Goal: Feedback & Contribution: Submit feedback/report problem

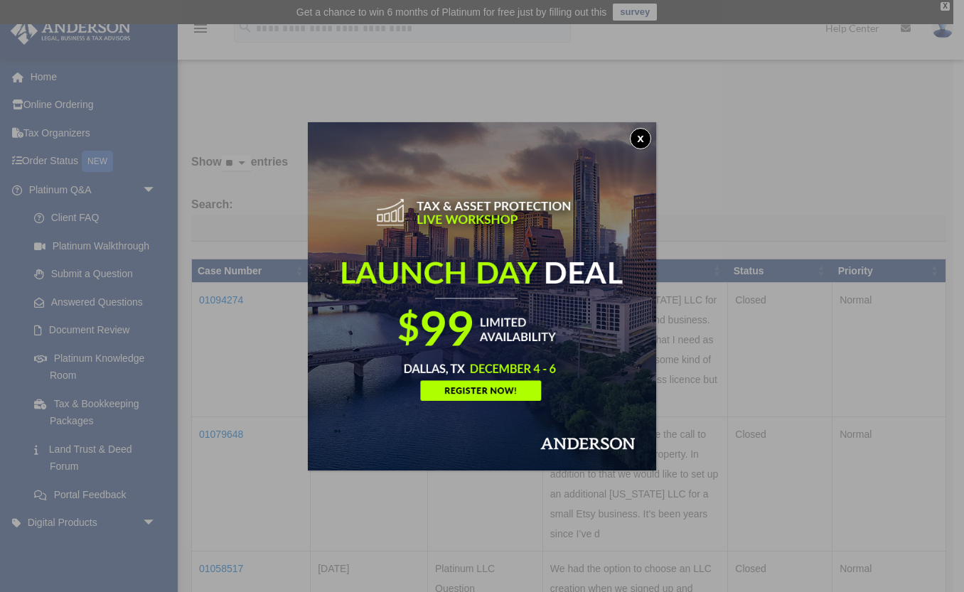
click at [646, 140] on button "x" at bounding box center [640, 138] width 21 height 21
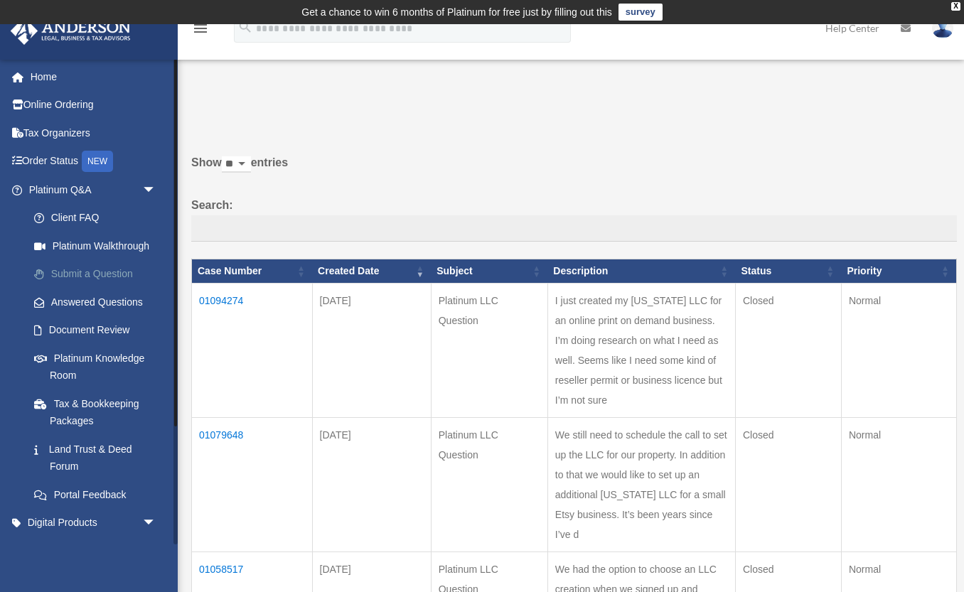
click at [117, 269] on link "Submit a Question" at bounding box center [99, 274] width 158 height 28
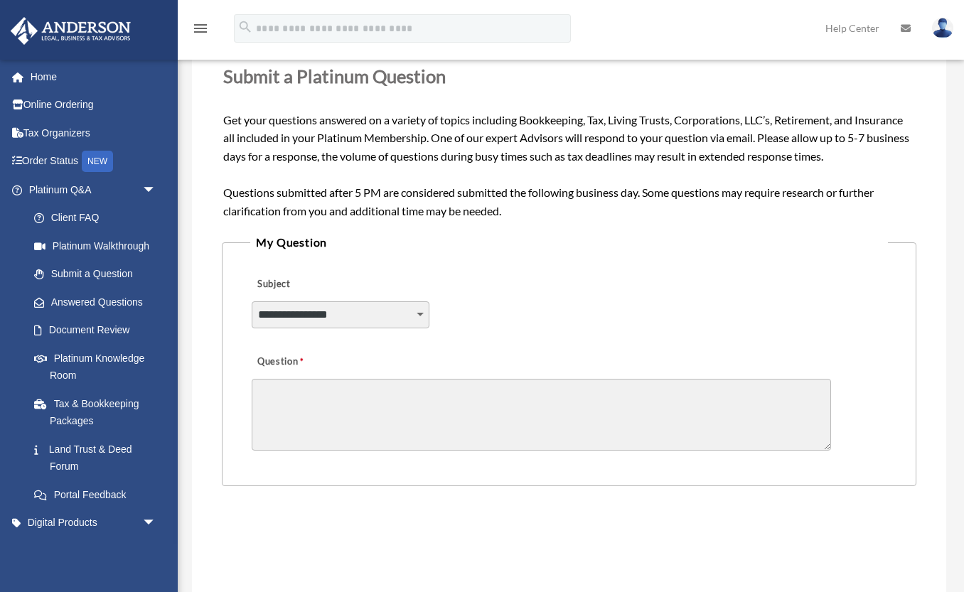
scroll to position [219, 0]
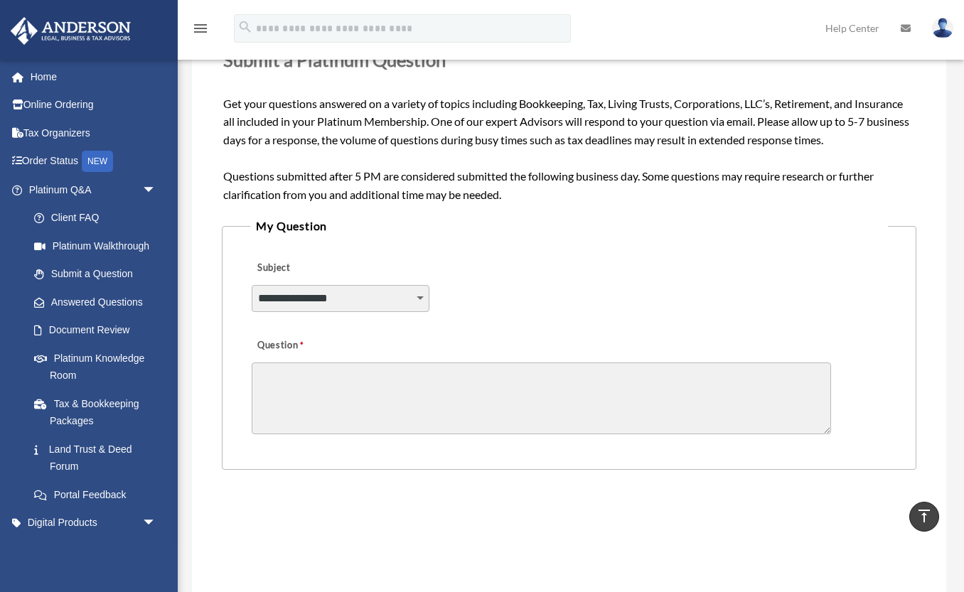
select select "******"
click at [384, 380] on textarea "Question" at bounding box center [542, 399] width 580 height 72
click at [320, 376] on textarea "**********" at bounding box center [542, 399] width 580 height 72
click at [482, 376] on textarea "**********" at bounding box center [542, 399] width 580 height 72
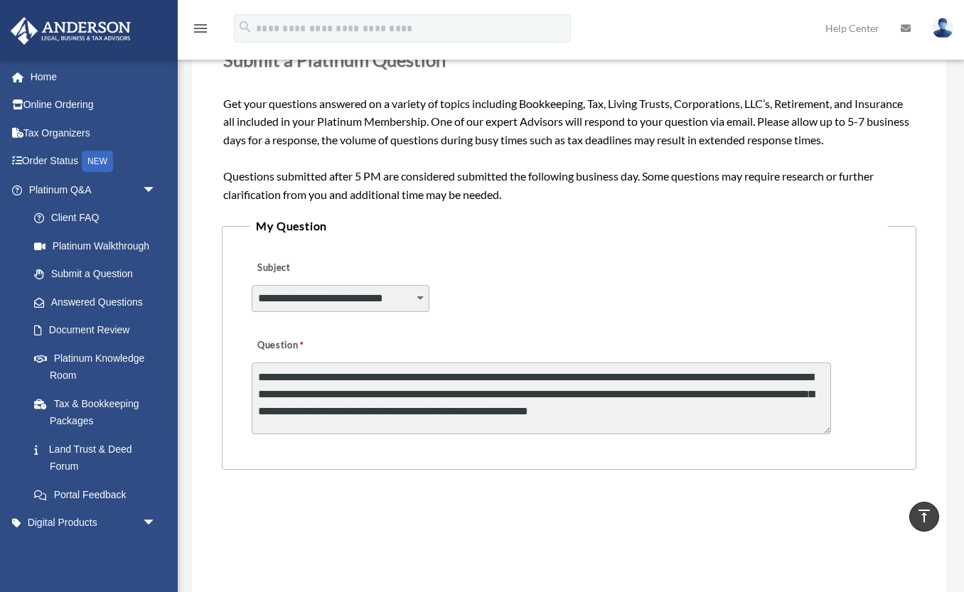
type textarea "**********"
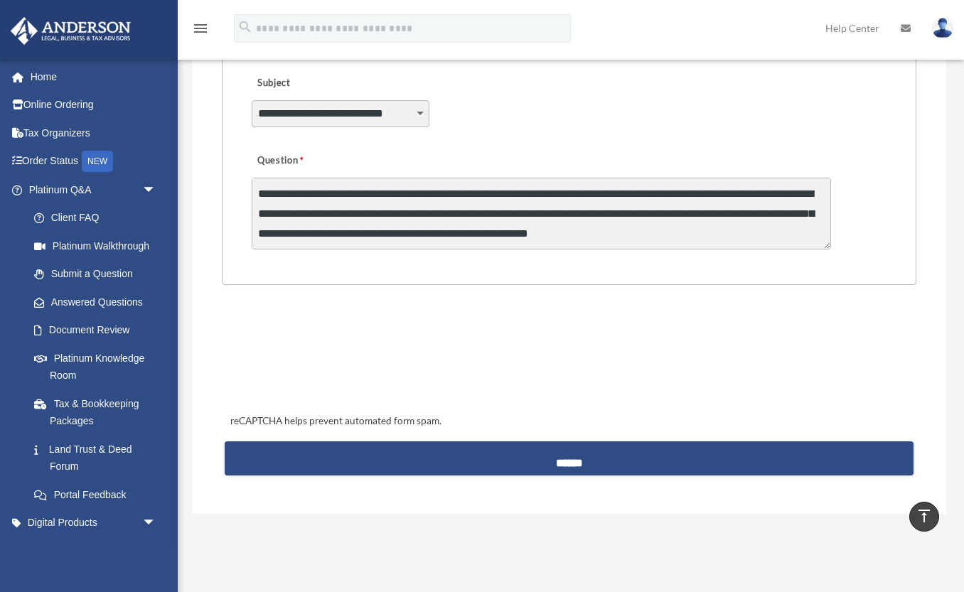
scroll to position [406, 0]
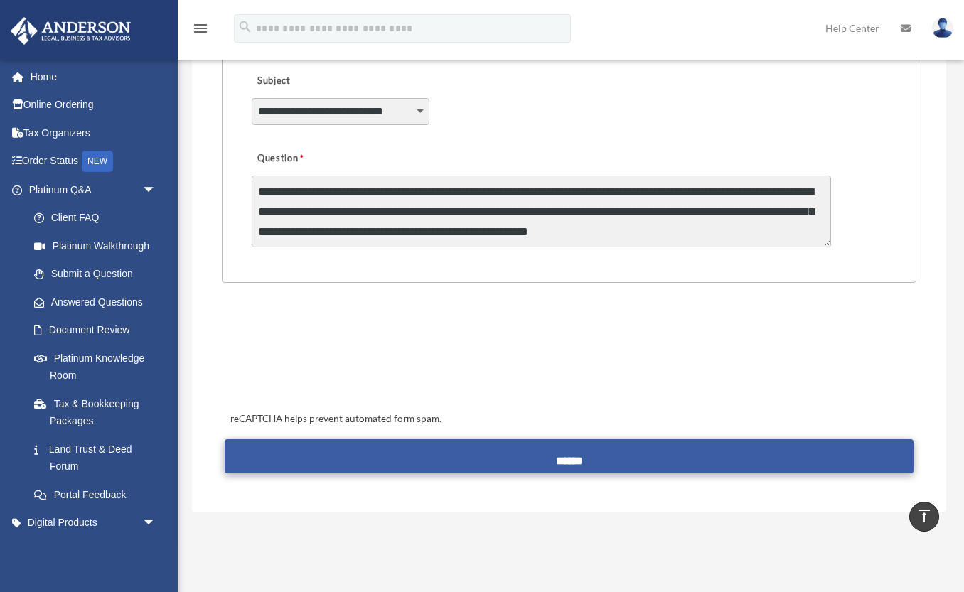
click at [585, 450] on input "******" at bounding box center [569, 457] width 688 height 34
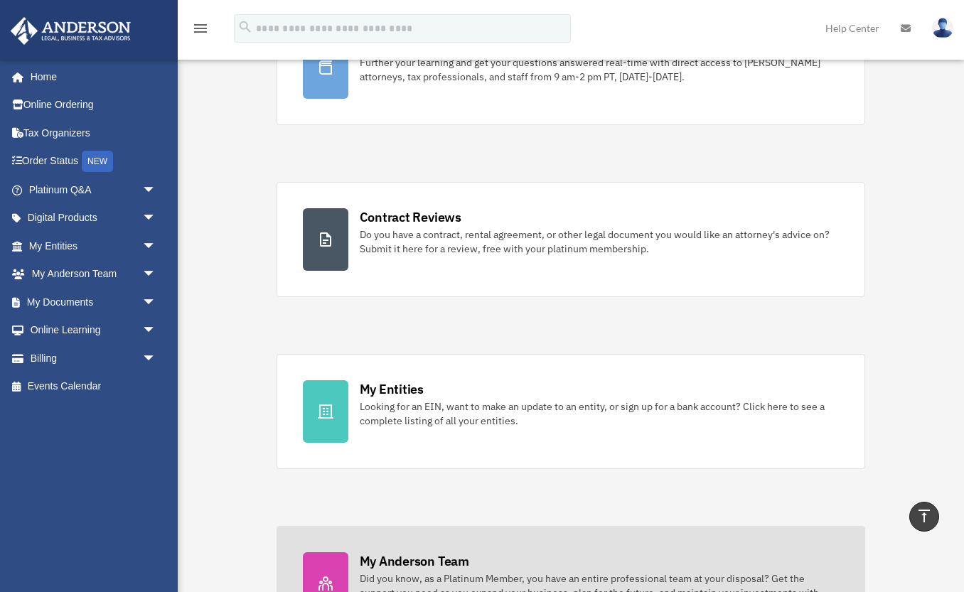
scroll to position [177, 0]
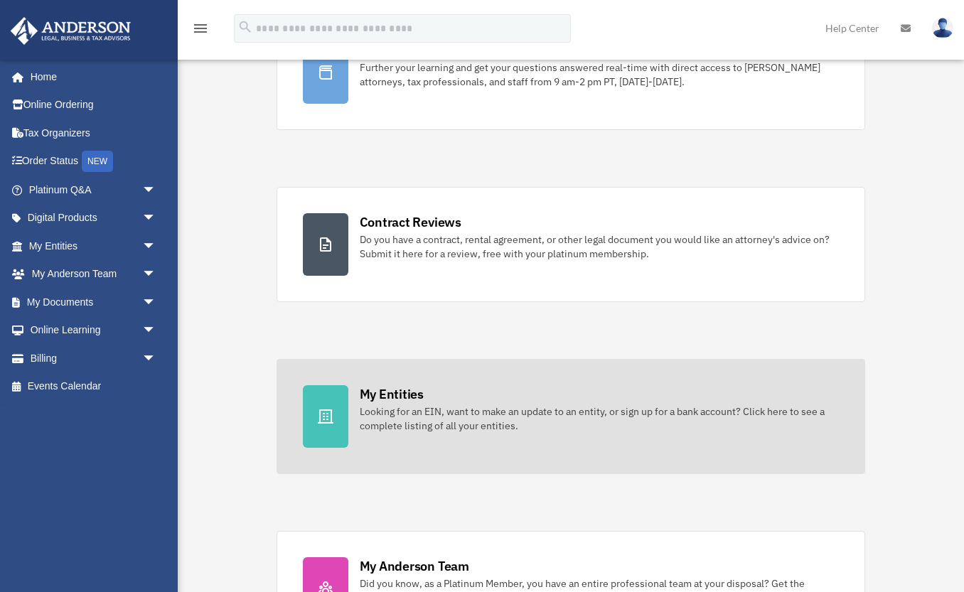
click at [348, 439] on div at bounding box center [326, 416] width 46 height 63
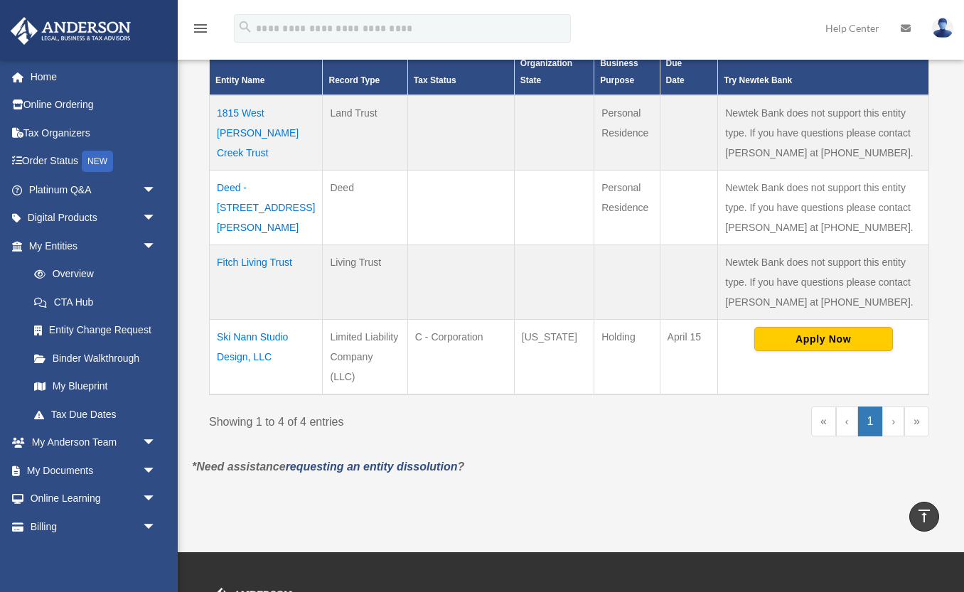
scroll to position [366, 0]
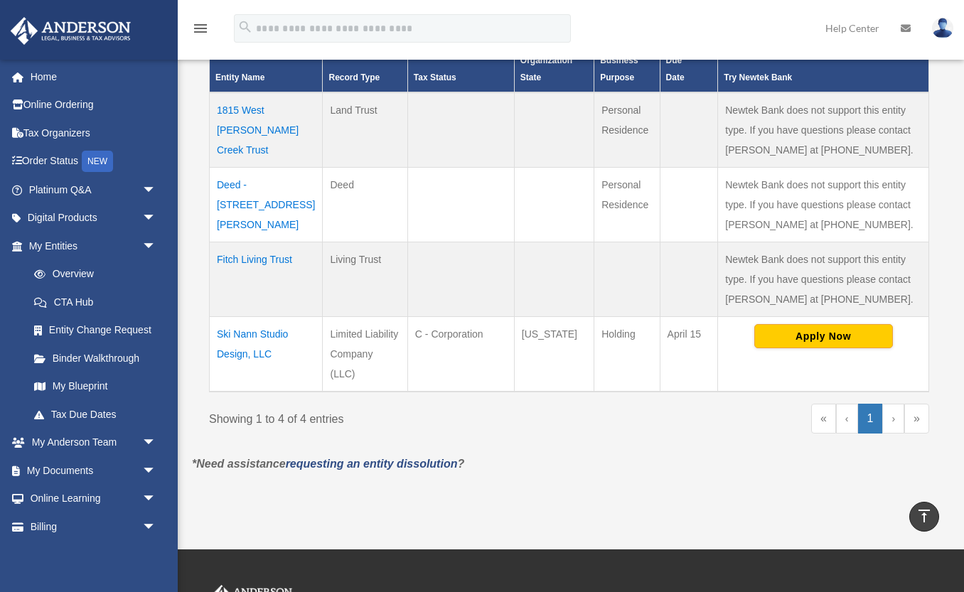
click at [260, 353] on td "Ski Nann Studio Design, LLC" at bounding box center [266, 354] width 113 height 75
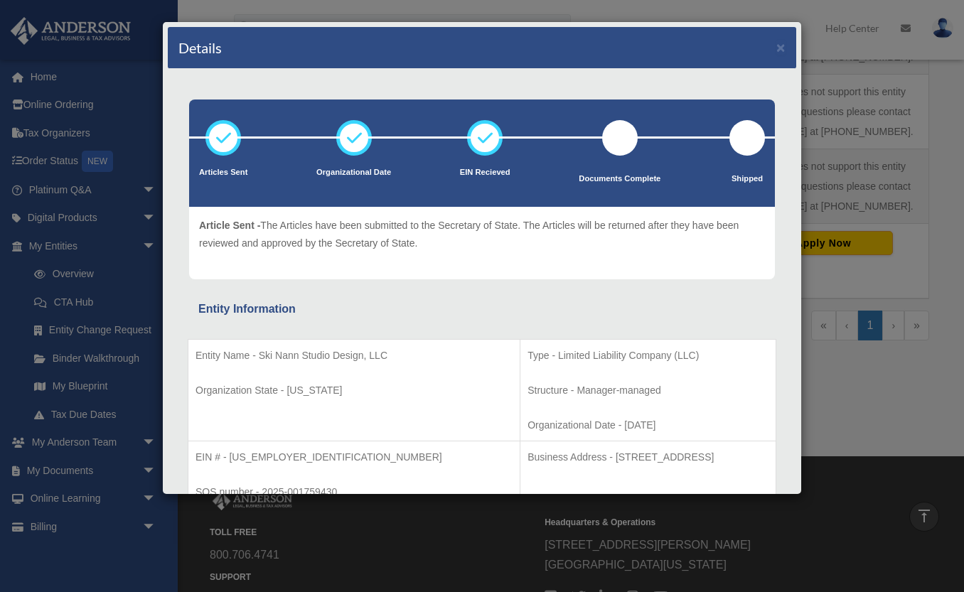
scroll to position [458, 0]
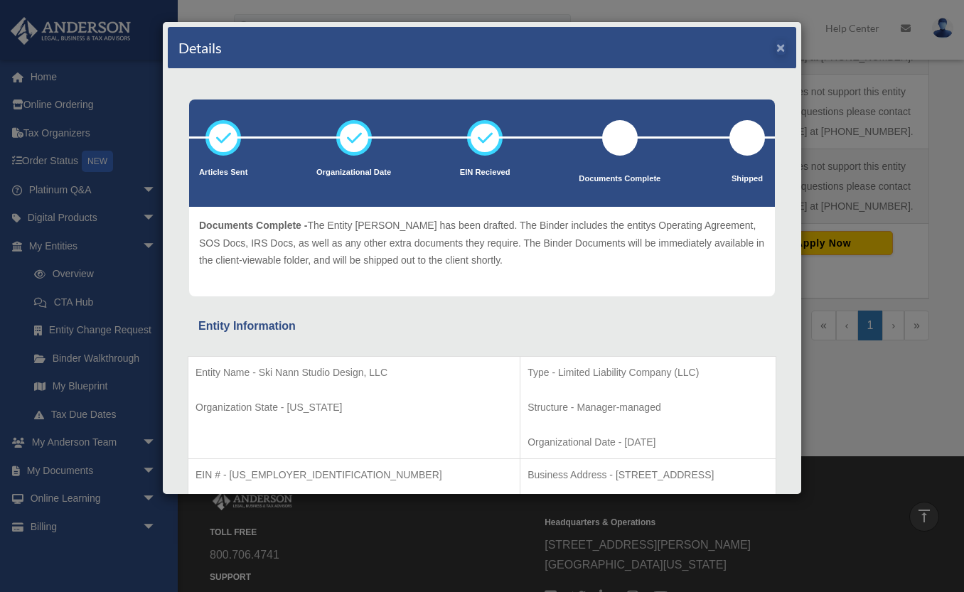
click at [781, 51] on button "×" at bounding box center [781, 47] width 9 height 15
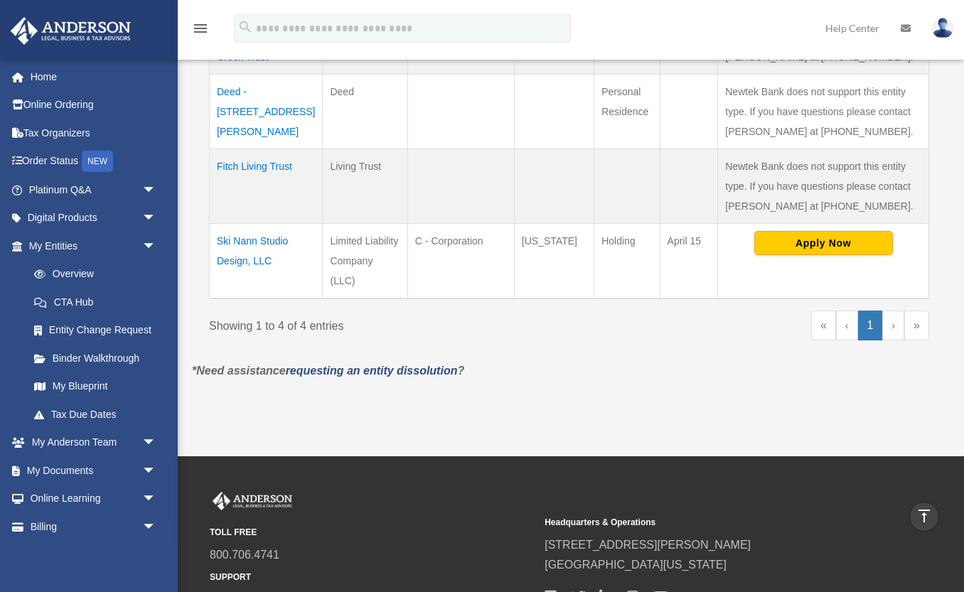
click at [275, 243] on td "Ski Nann Studio Design, LLC" at bounding box center [266, 261] width 113 height 75
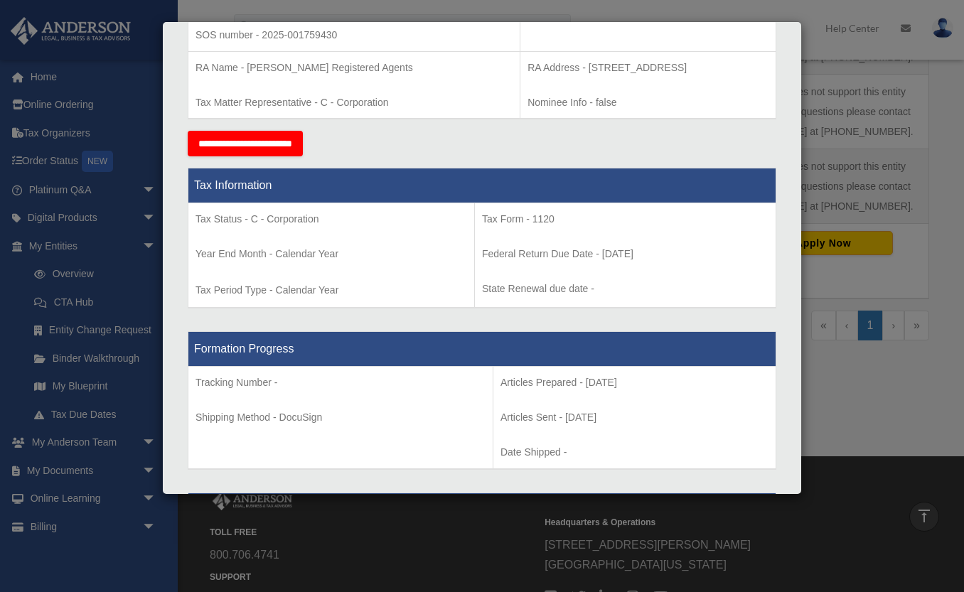
scroll to position [459, 0]
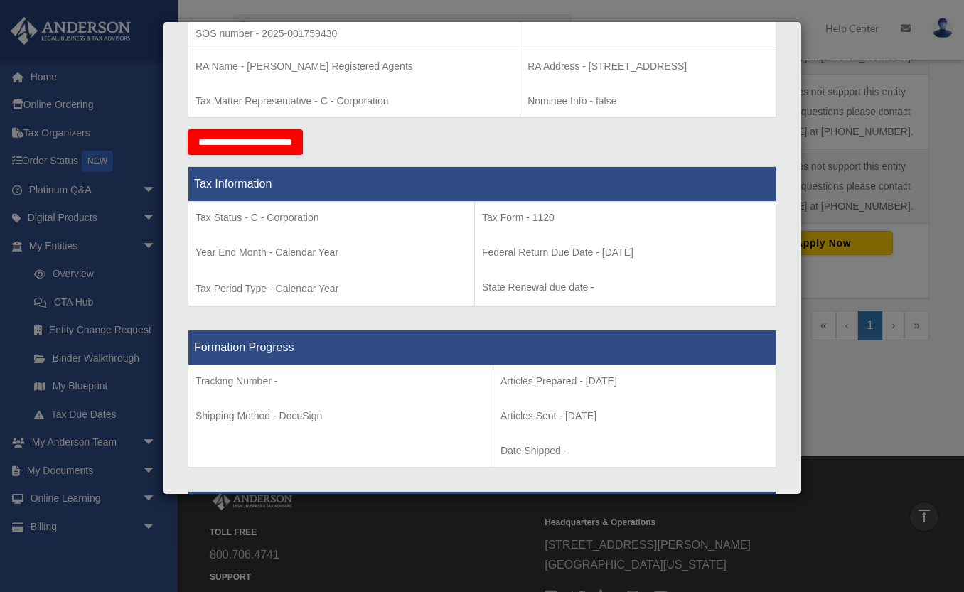
click at [126, 358] on div "Details × Articles Sent Organizational Date" at bounding box center [482, 296] width 964 height 592
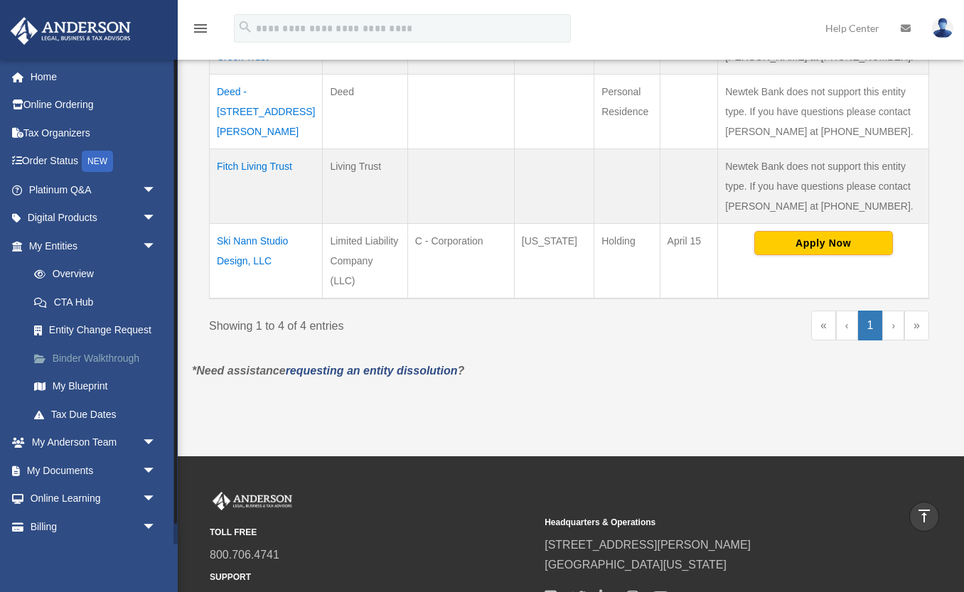
click at [125, 358] on link "Binder Walkthrough" at bounding box center [99, 358] width 158 height 28
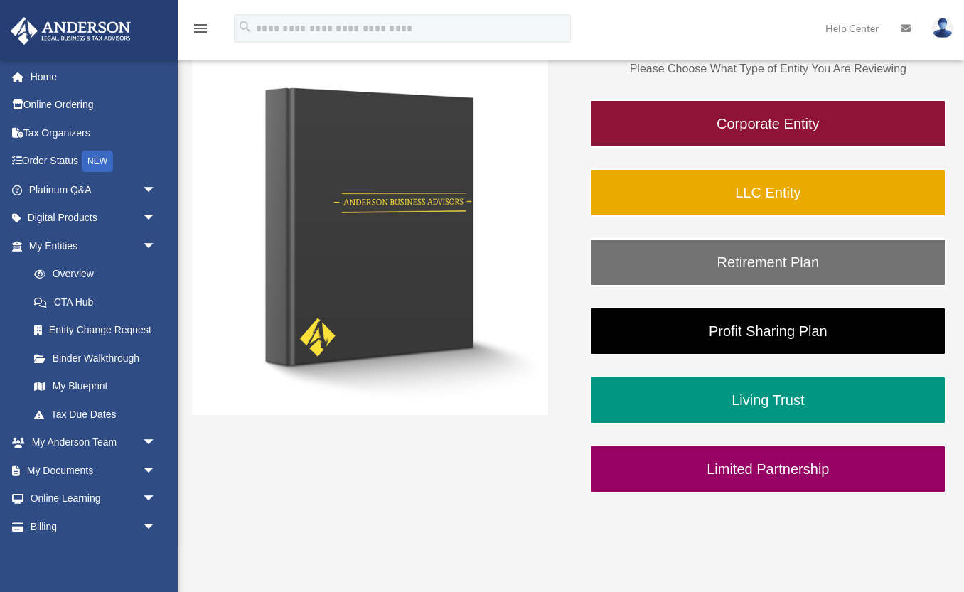
scroll to position [237, 0]
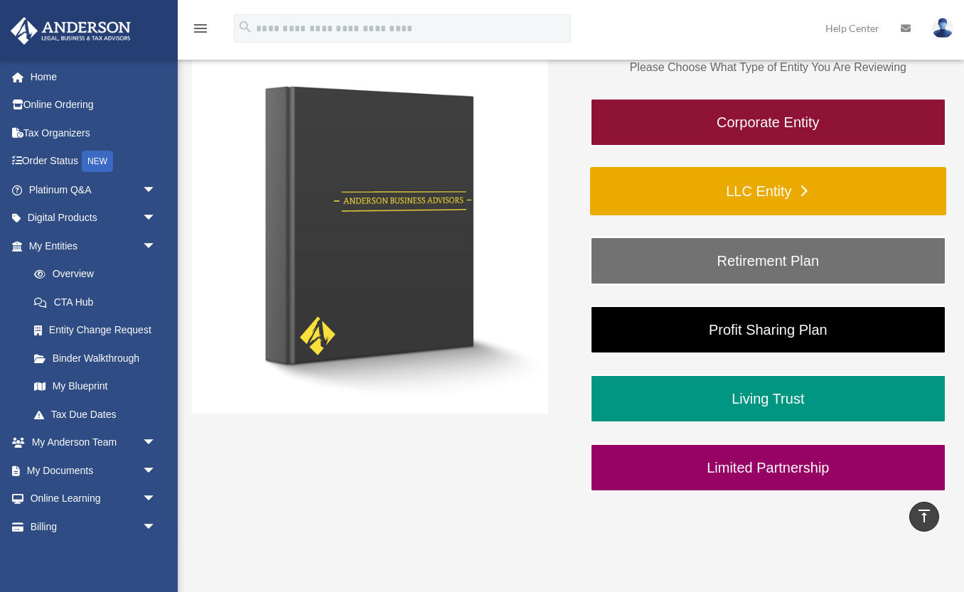
click at [803, 190] on link "LLC Entity" at bounding box center [768, 191] width 356 height 48
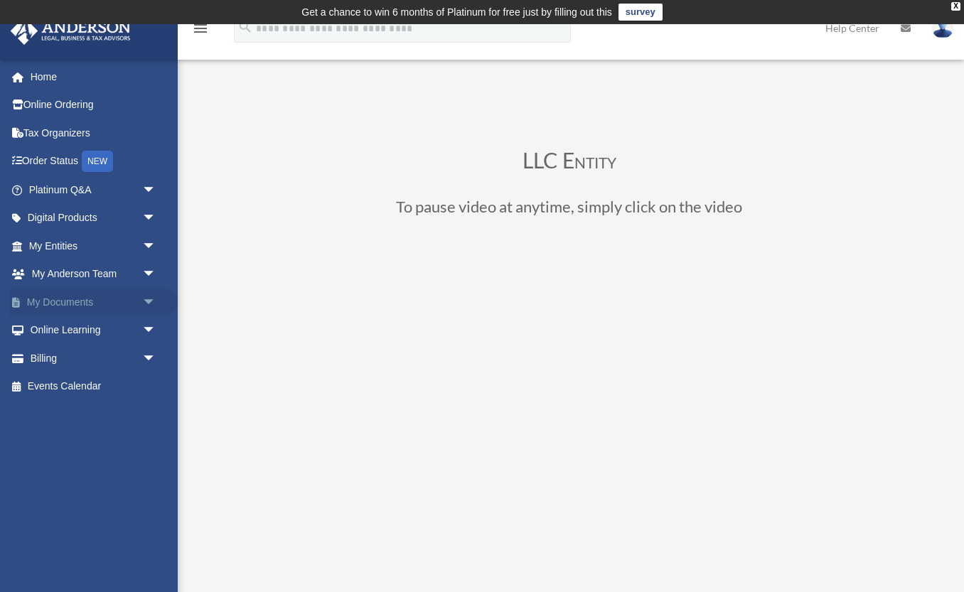
click at [147, 307] on span "arrow_drop_down" at bounding box center [156, 302] width 28 height 29
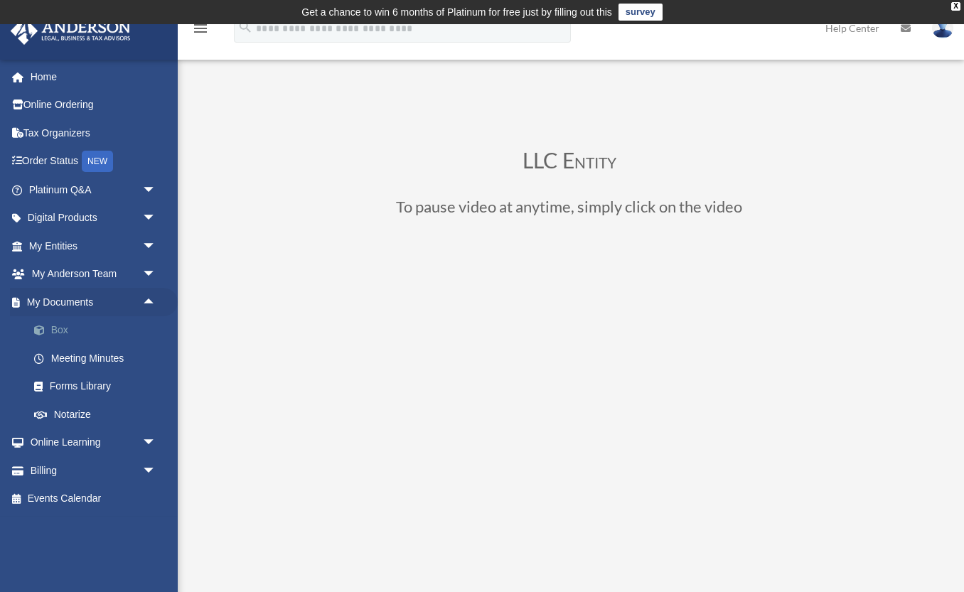
click at [63, 328] on link "Box" at bounding box center [99, 330] width 158 height 28
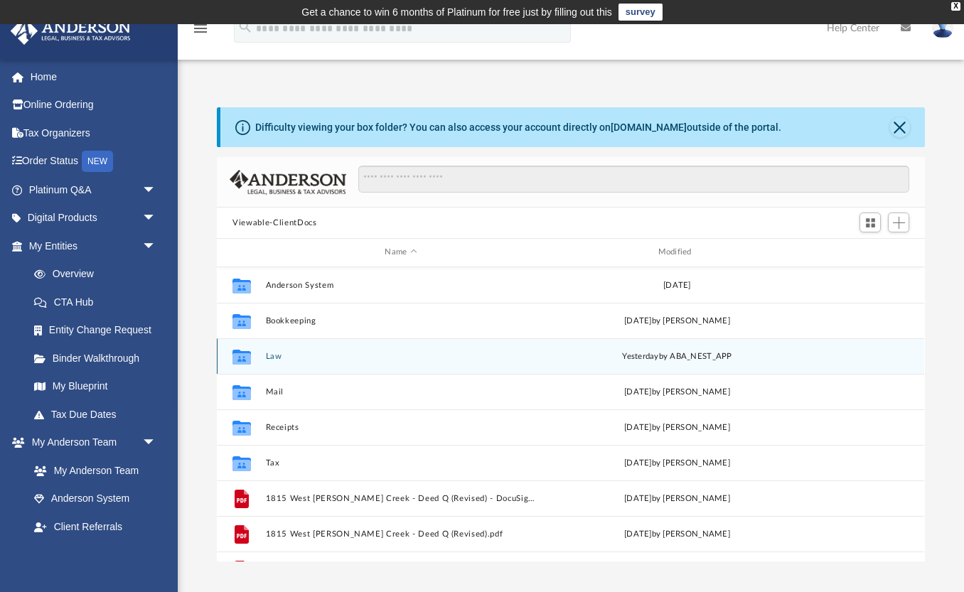
click at [267, 361] on div "Collaborated Folder Law [DATE] by ABA_NEST_APP" at bounding box center [571, 357] width 708 height 36
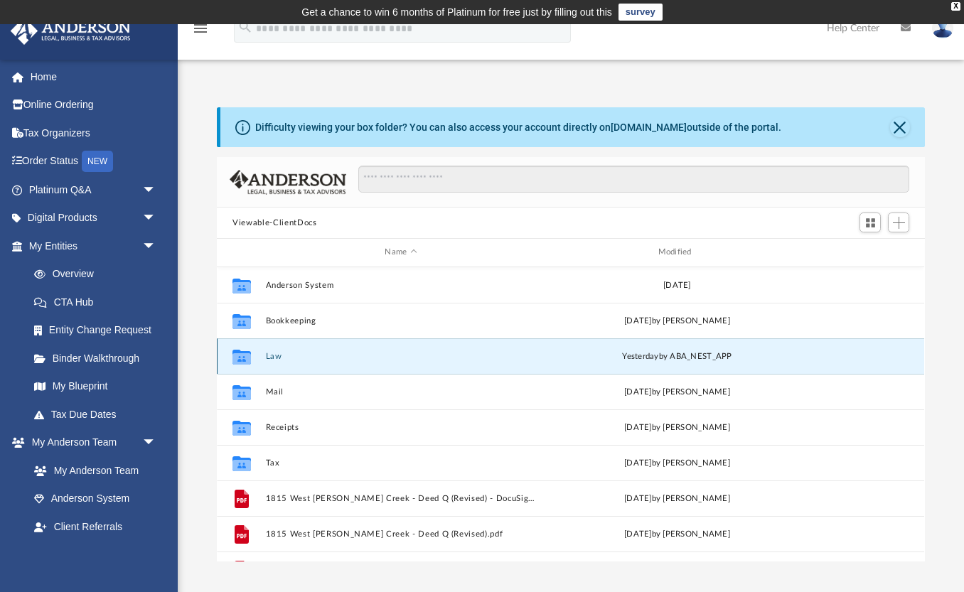
click at [249, 359] on icon "grid" at bounding box center [242, 358] width 18 height 11
click at [273, 358] on button "Law" at bounding box center [401, 356] width 270 height 9
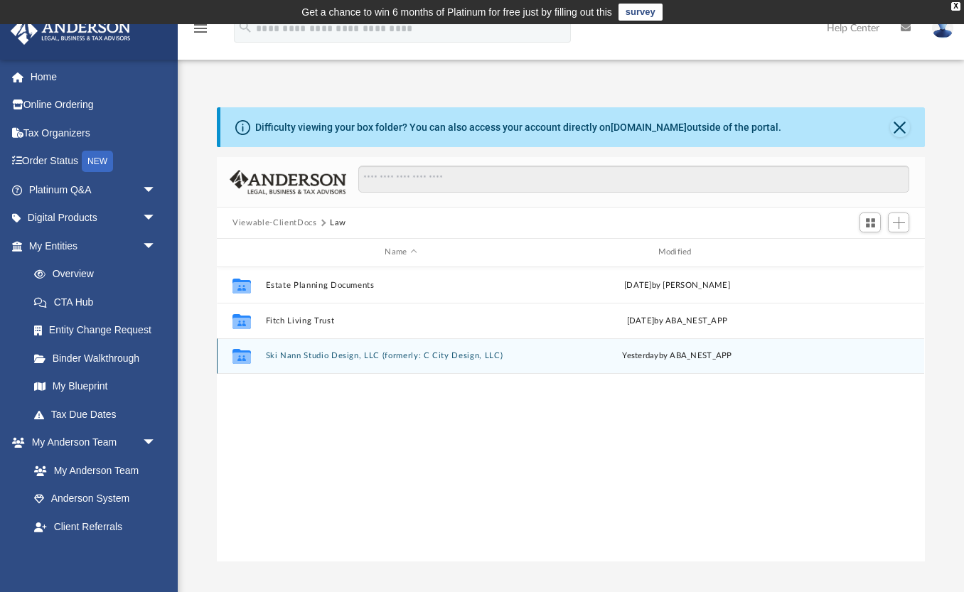
click at [314, 358] on button "Ski Nann Studio Design, LLC (formerly: C City Design, LLC)" at bounding box center [401, 355] width 270 height 9
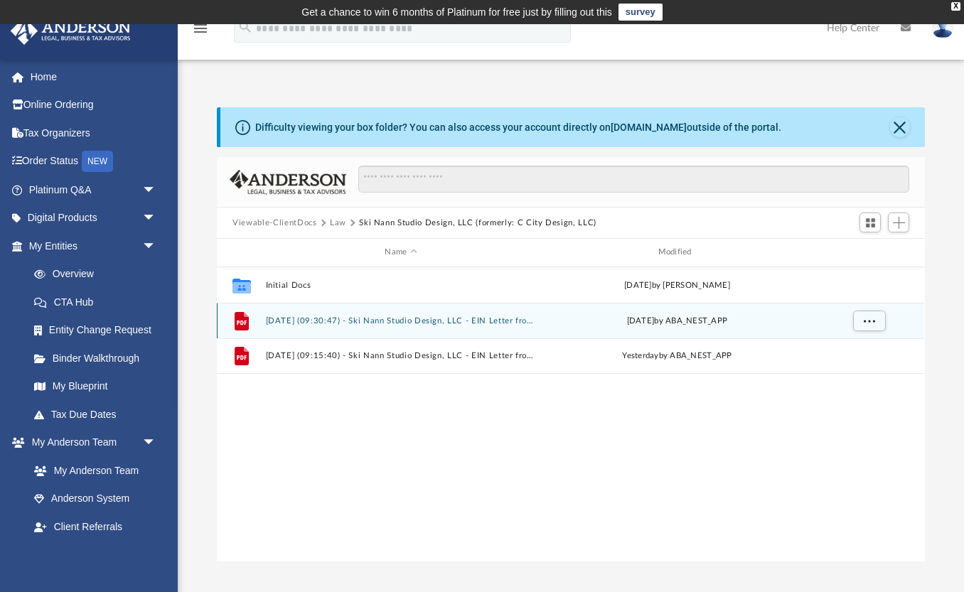
click at [300, 323] on button "2025.09.22 (09:30:47) - Ski Nann Studio Design, LLC - EIN Letter from IRS.pdf" at bounding box center [401, 320] width 270 height 9
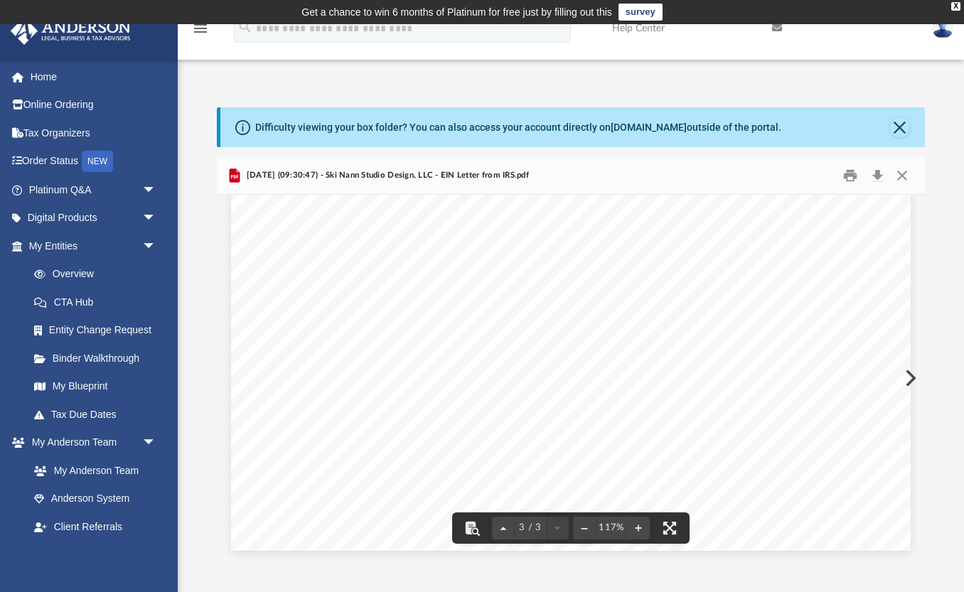
scroll to position [2328, 0]
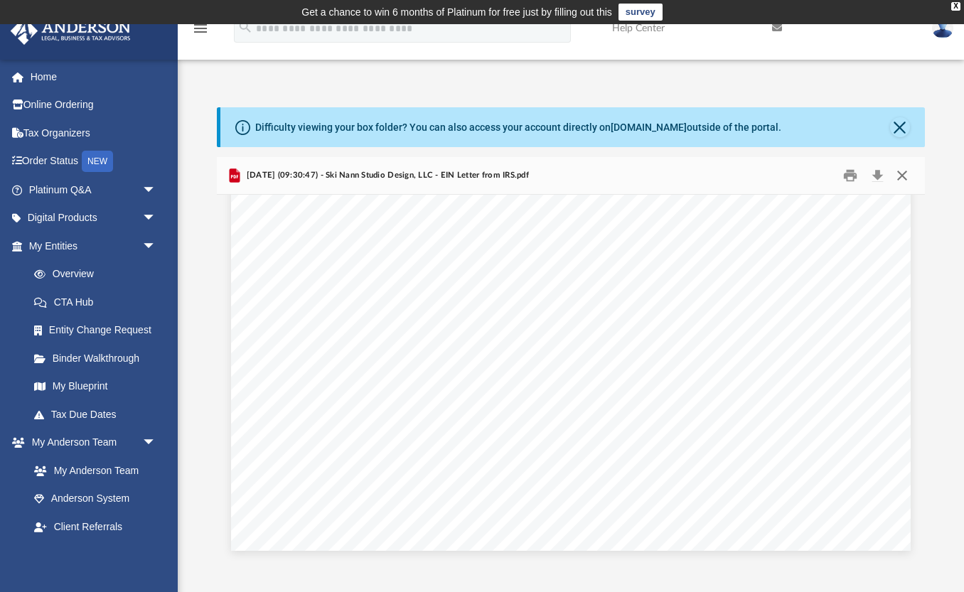
click at [907, 176] on button "Close" at bounding box center [903, 176] width 26 height 22
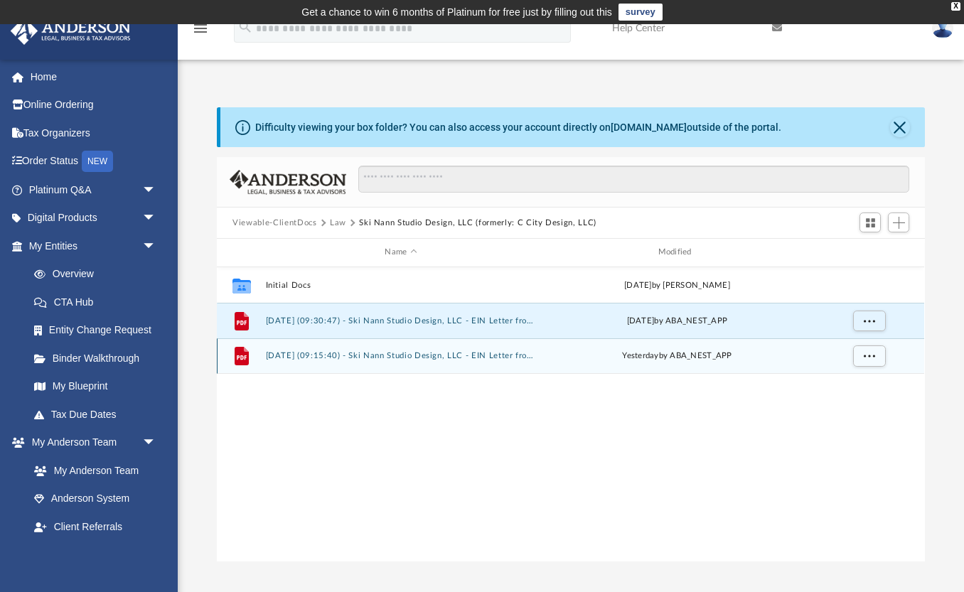
click at [248, 361] on icon "grid" at bounding box center [242, 356] width 14 height 18
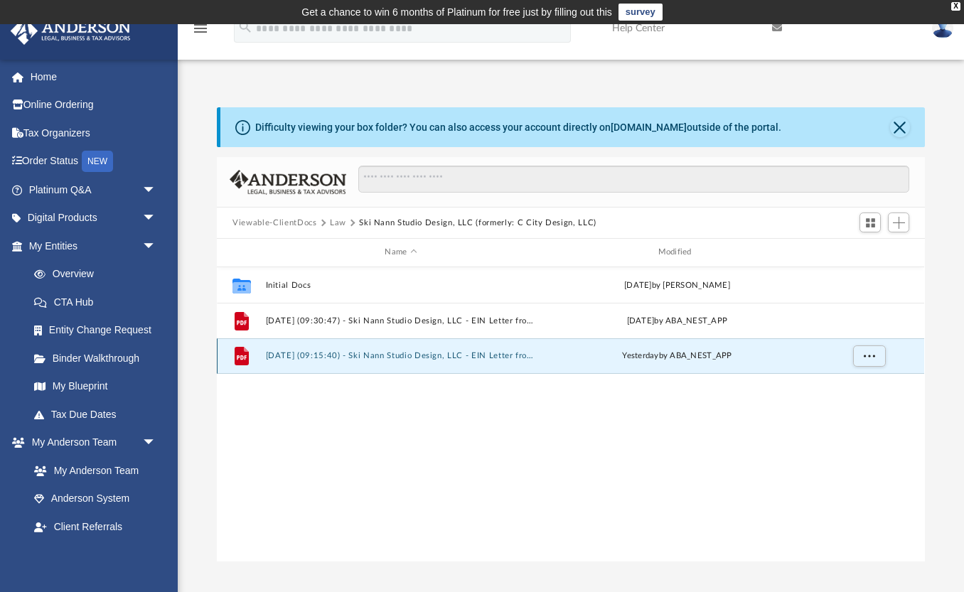
click at [287, 358] on button "2025.09.25 (09:15:40) - Ski Nann Studio Design, LLC - EIN Letter from IRS.pdf" at bounding box center [401, 355] width 270 height 9
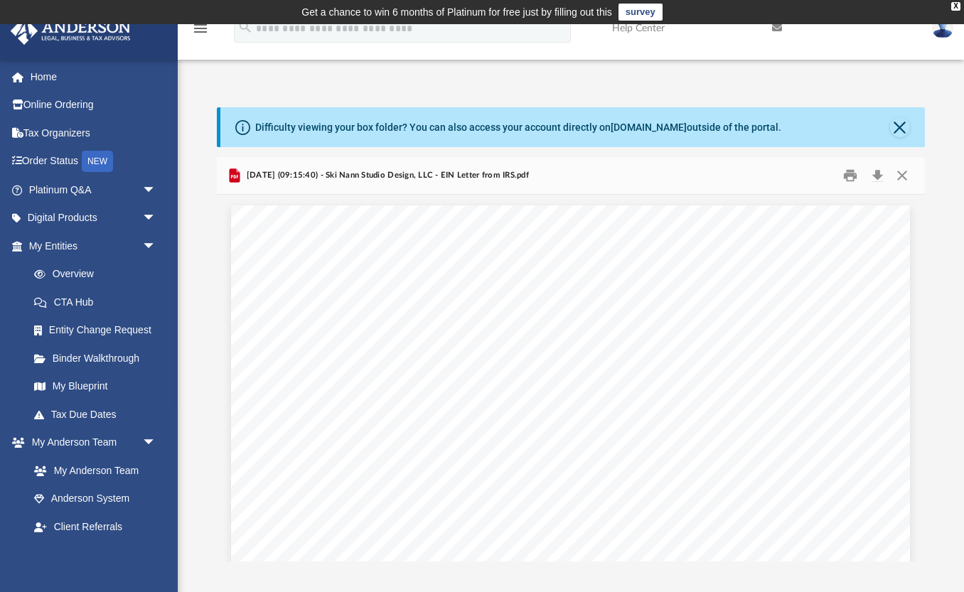
scroll to position [0, 0]
click at [90, 193] on link "Platinum Q&A arrow_drop_down" at bounding box center [94, 190] width 168 height 28
